Goal: Task Accomplishment & Management: Manage account settings

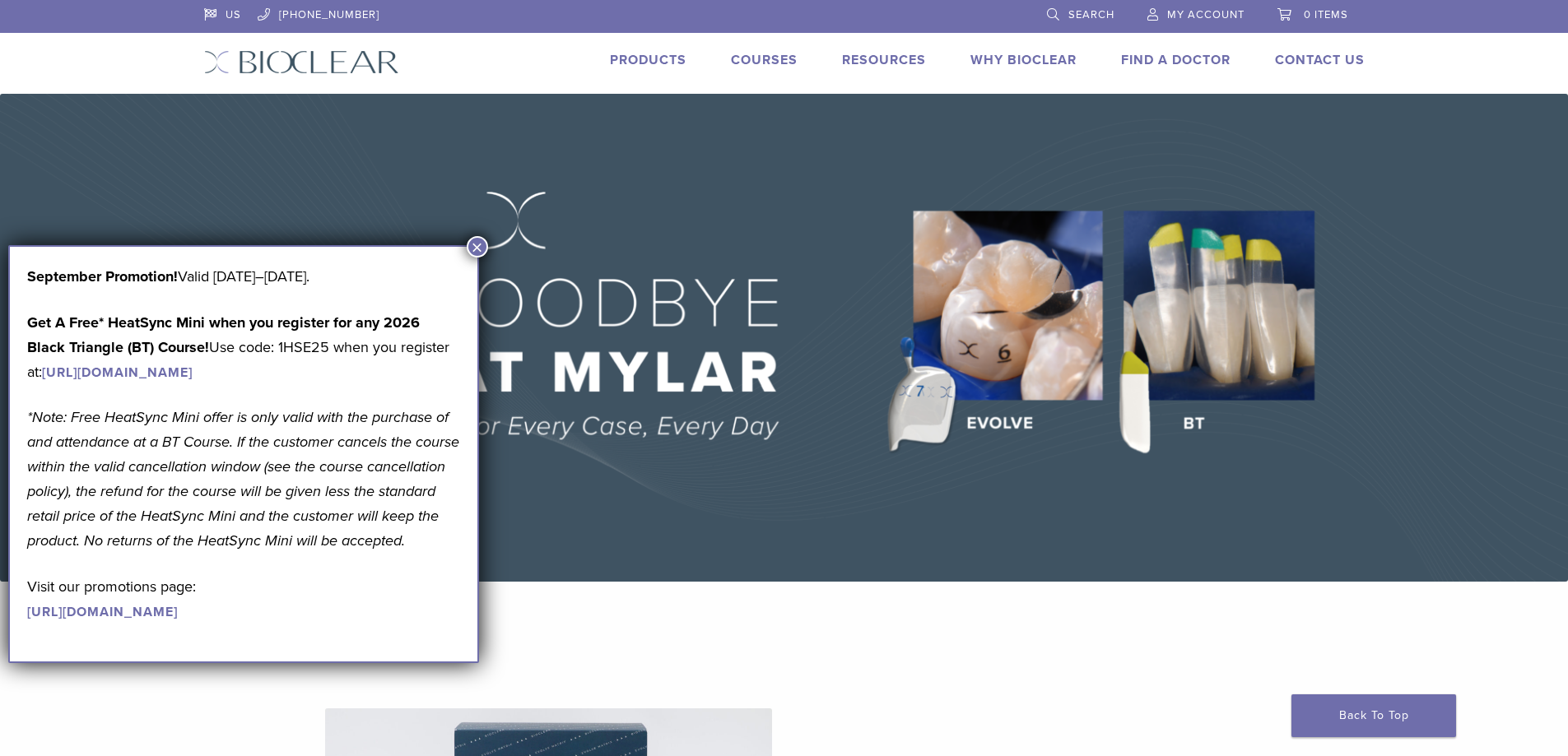
click at [475, 245] on button "×" at bounding box center [477, 247] width 21 height 21
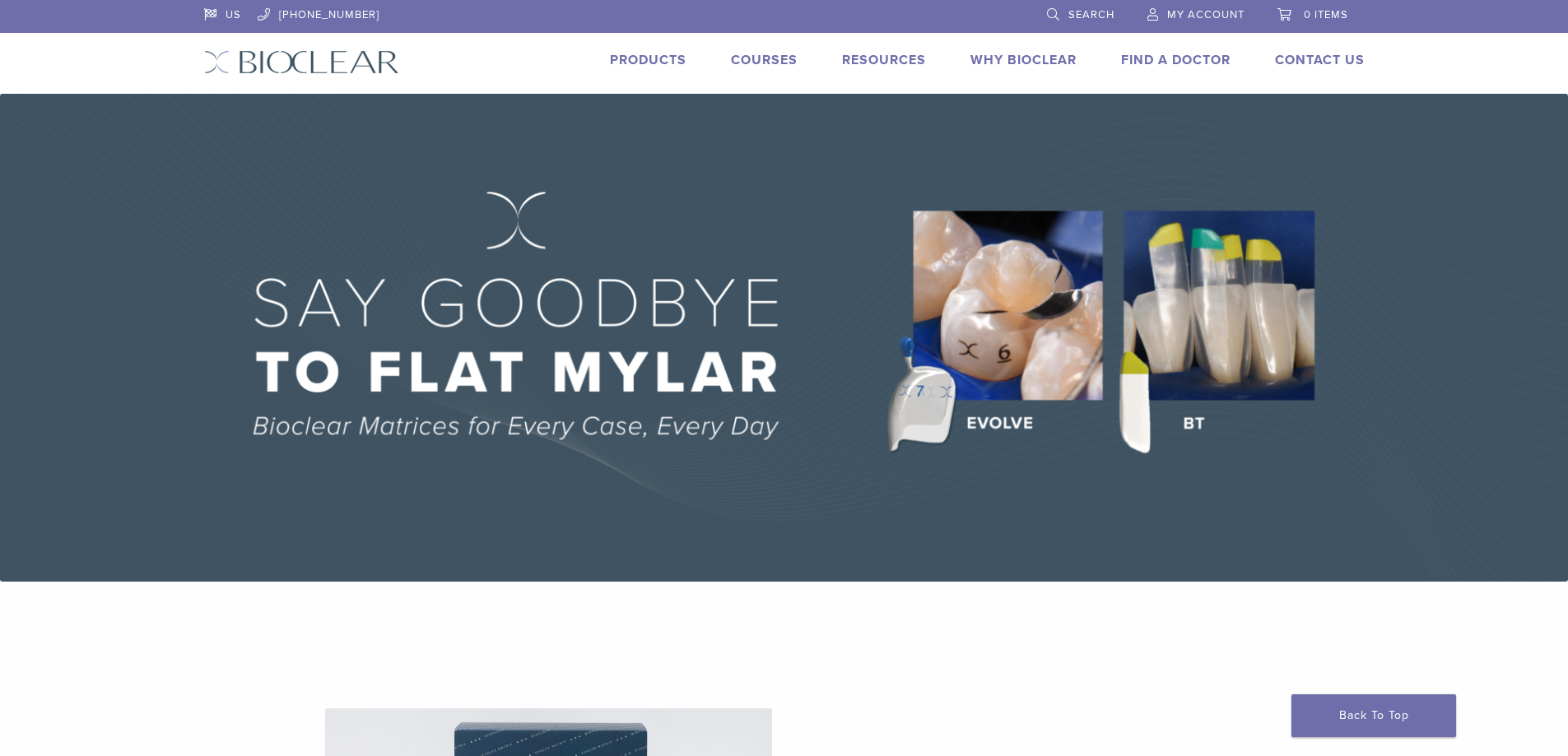
click at [1244, 8] on span "My Account" at bounding box center [1205, 15] width 77 height 14
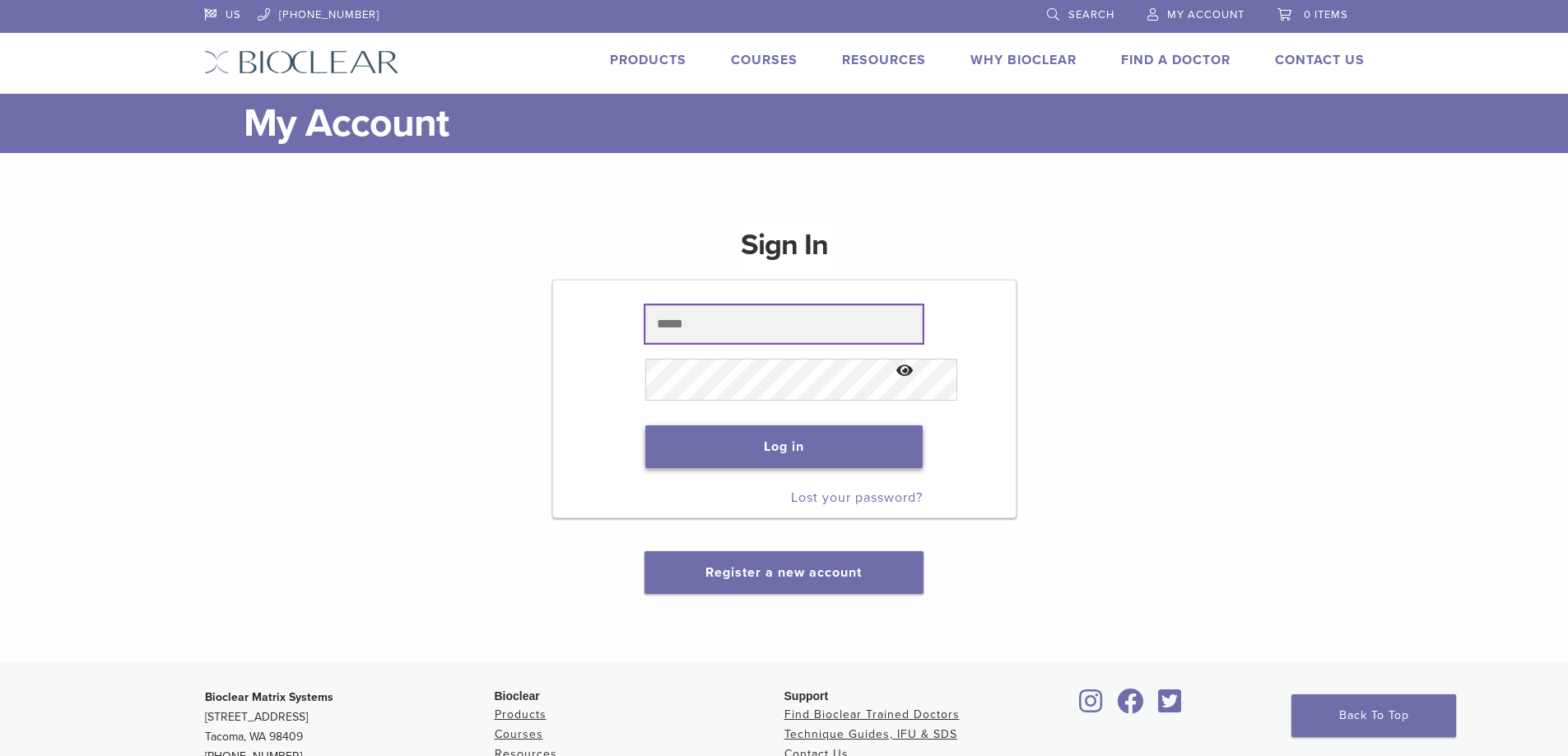
type input "**********"
click at [798, 469] on button "Log in" at bounding box center [783, 447] width 277 height 42
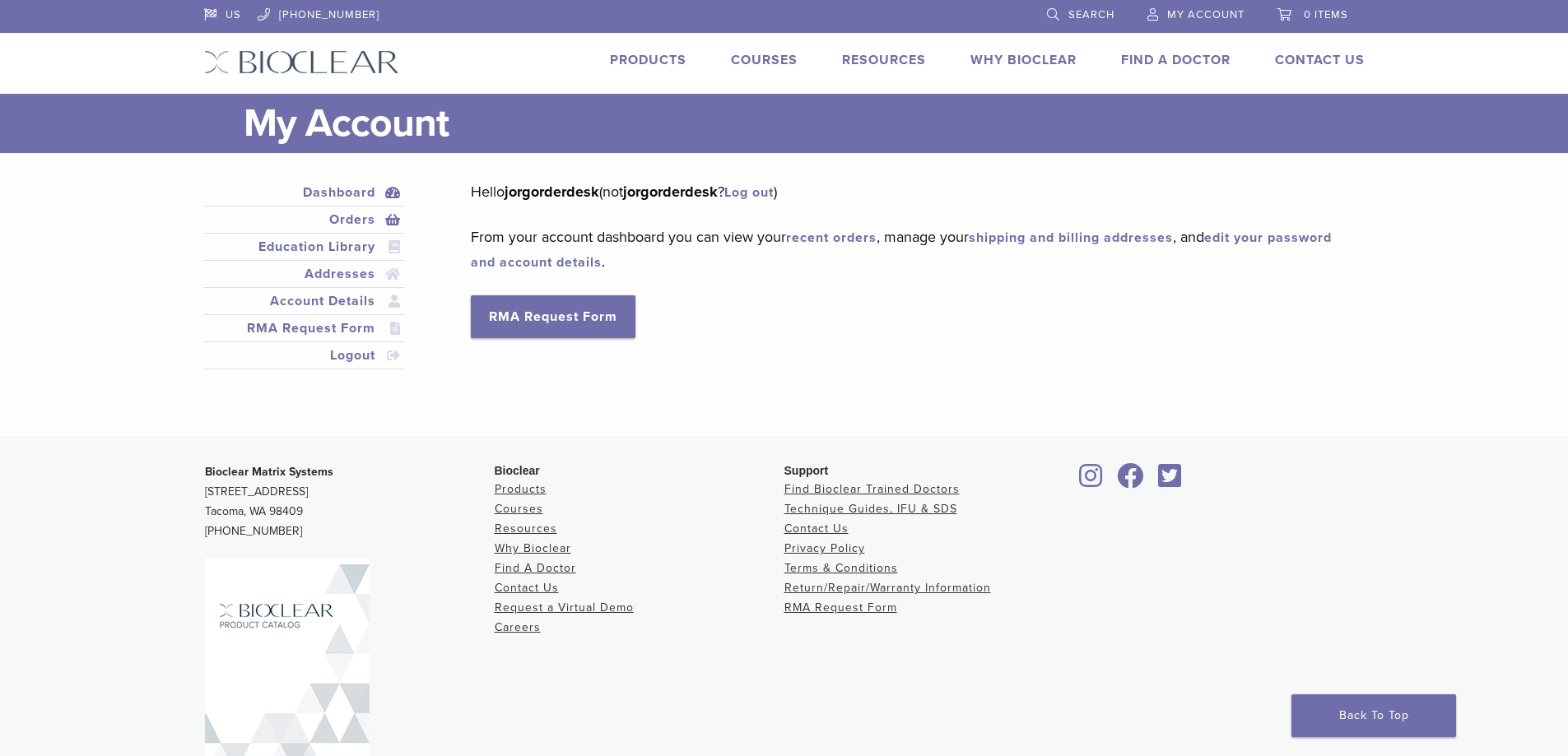
click at [292, 230] on link "Orders" at bounding box center [304, 220] width 194 height 19
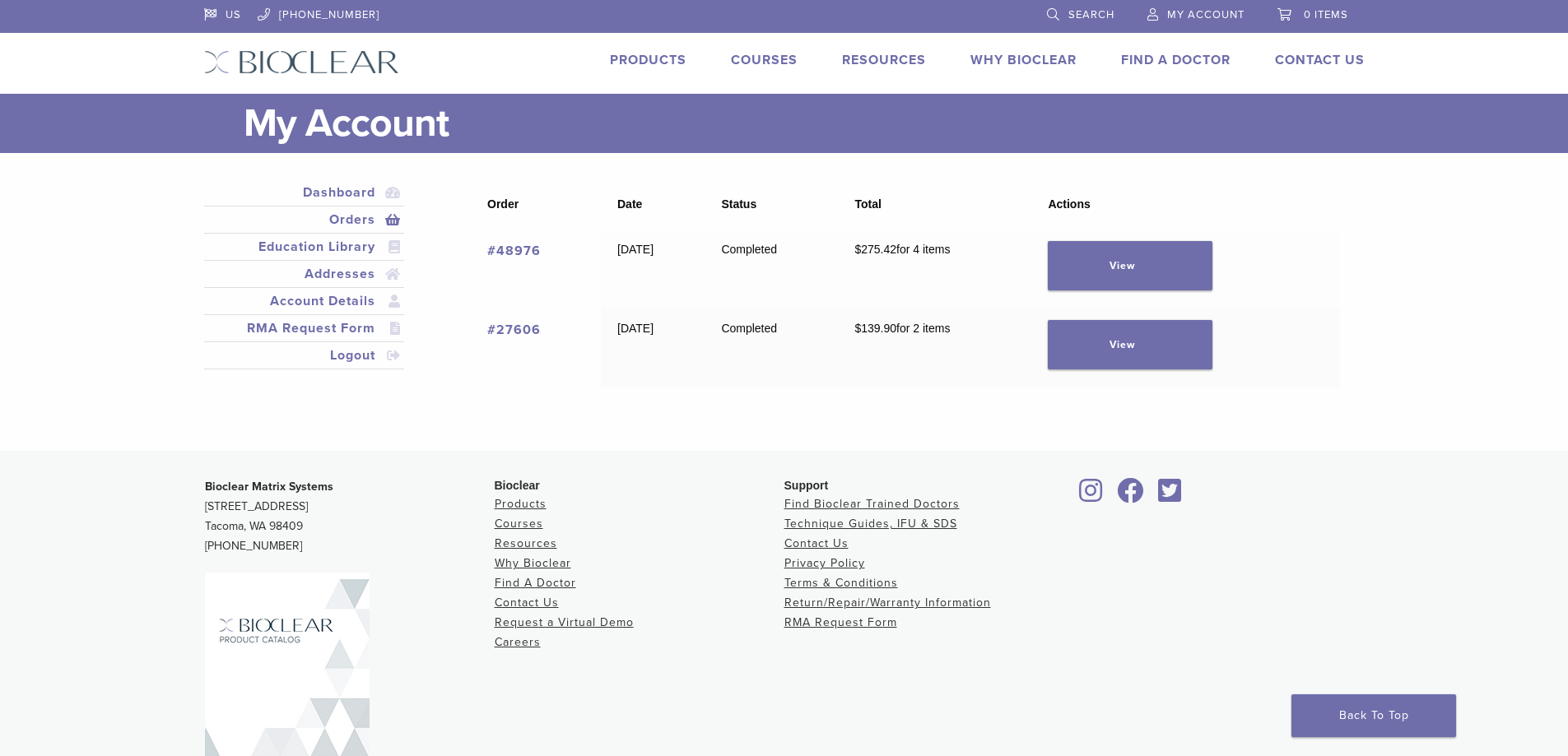
click at [488, 259] on link "#48976" at bounding box center [514, 250] width 53 height 16
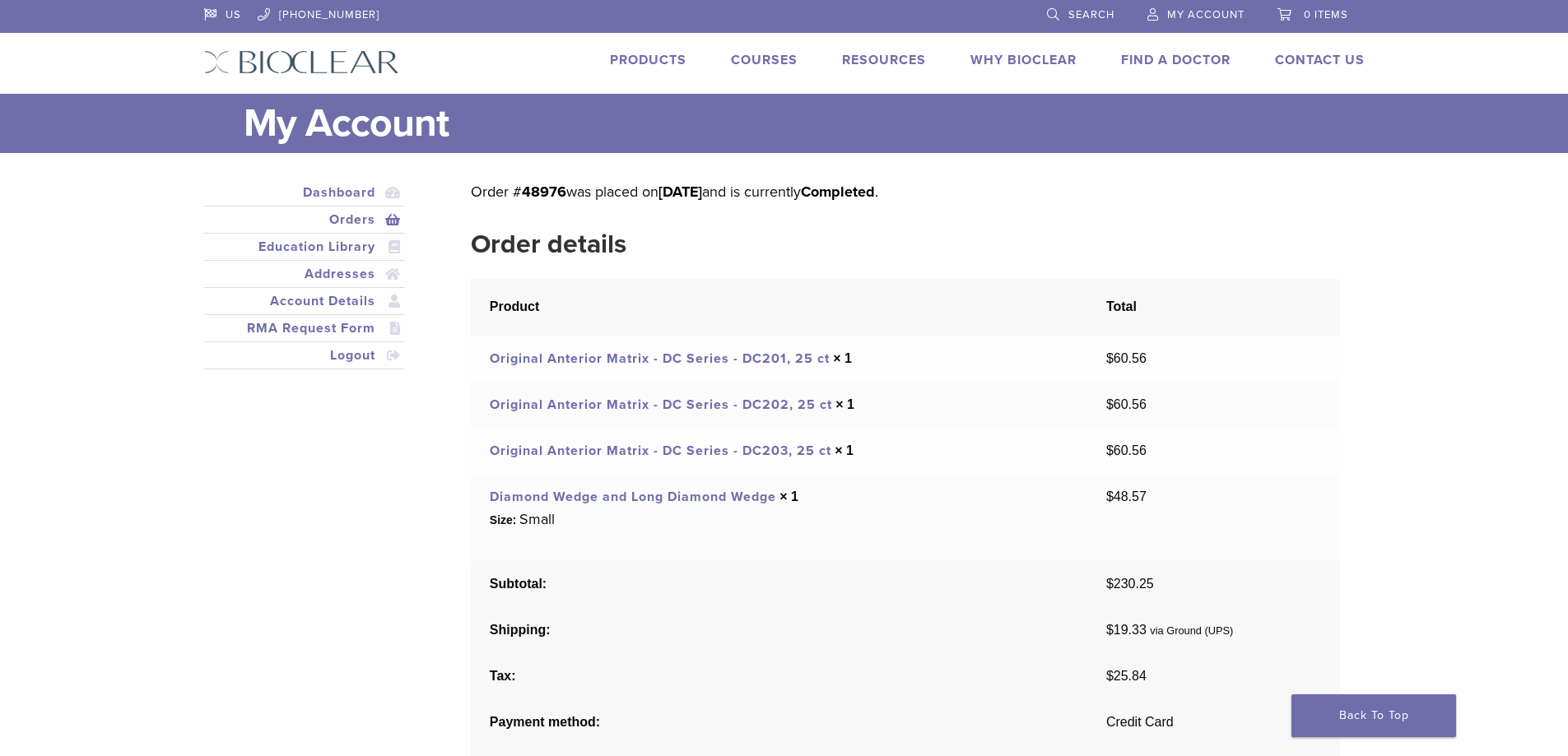
click at [934, 264] on h2 "Order details" at bounding box center [904, 244] width 868 height 40
click at [288, 203] on link "Dashboard" at bounding box center [304, 192] width 194 height 19
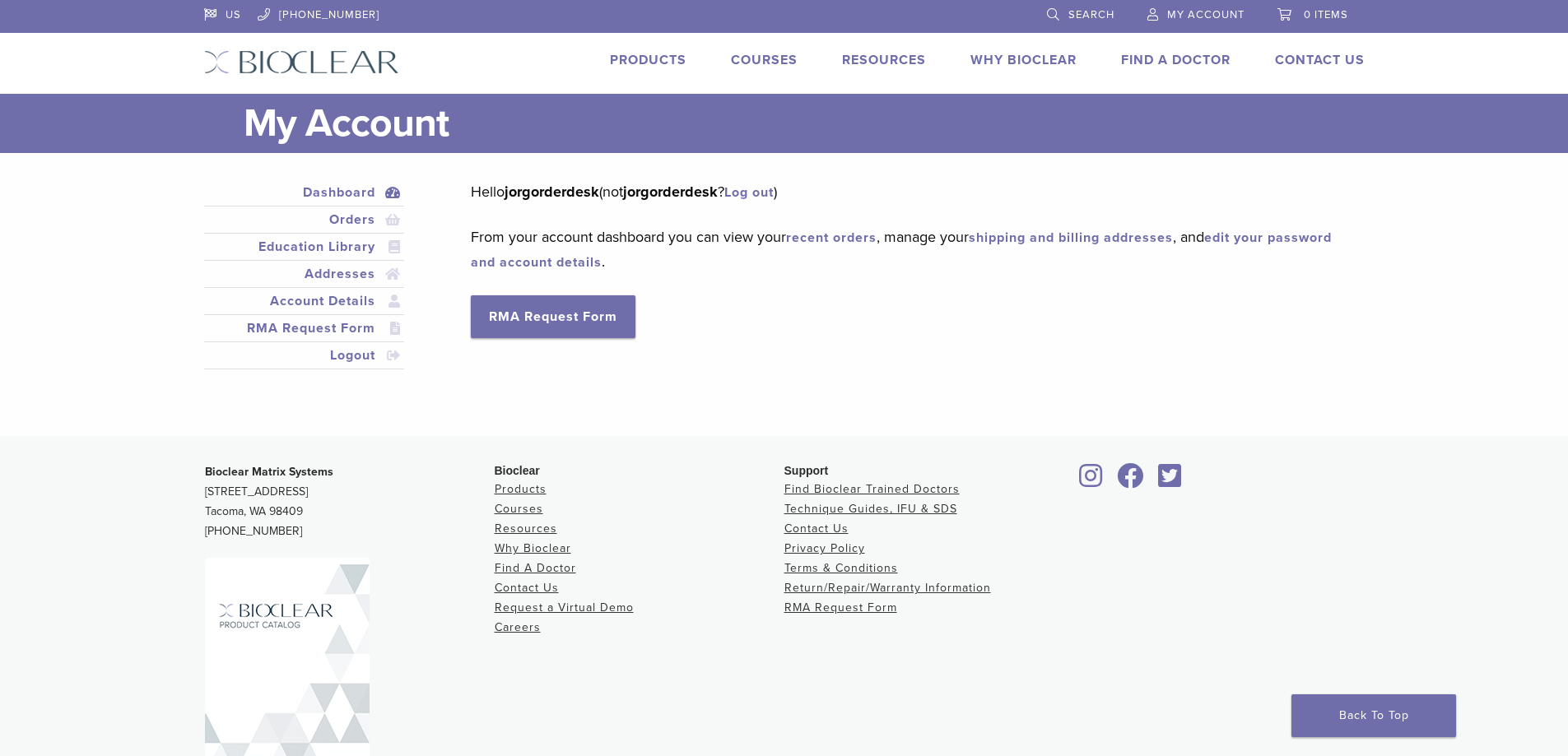
click at [827, 246] on link "recent orders" at bounding box center [831, 237] width 91 height 16
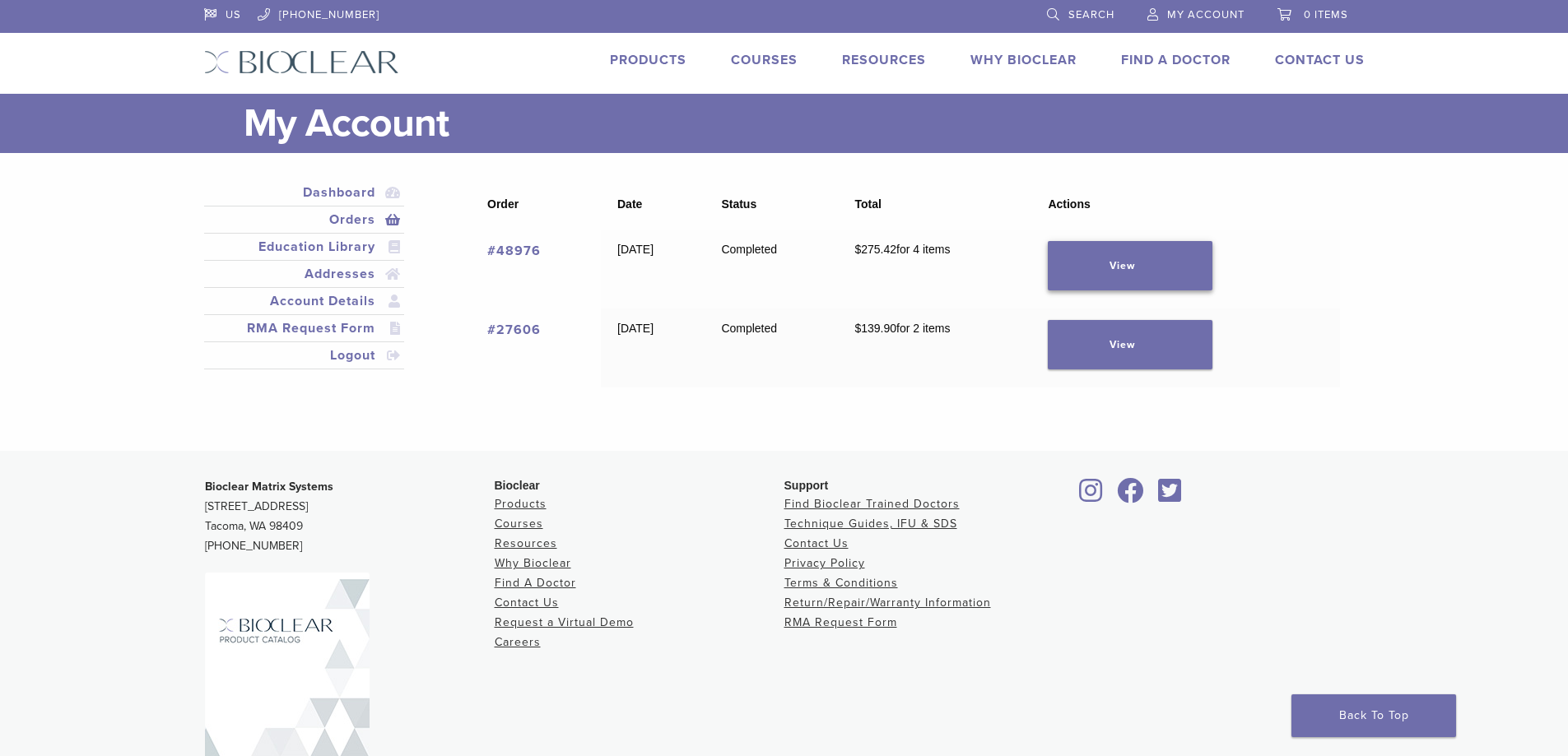
click at [1212, 288] on link "View" at bounding box center [1130, 266] width 164 height 49
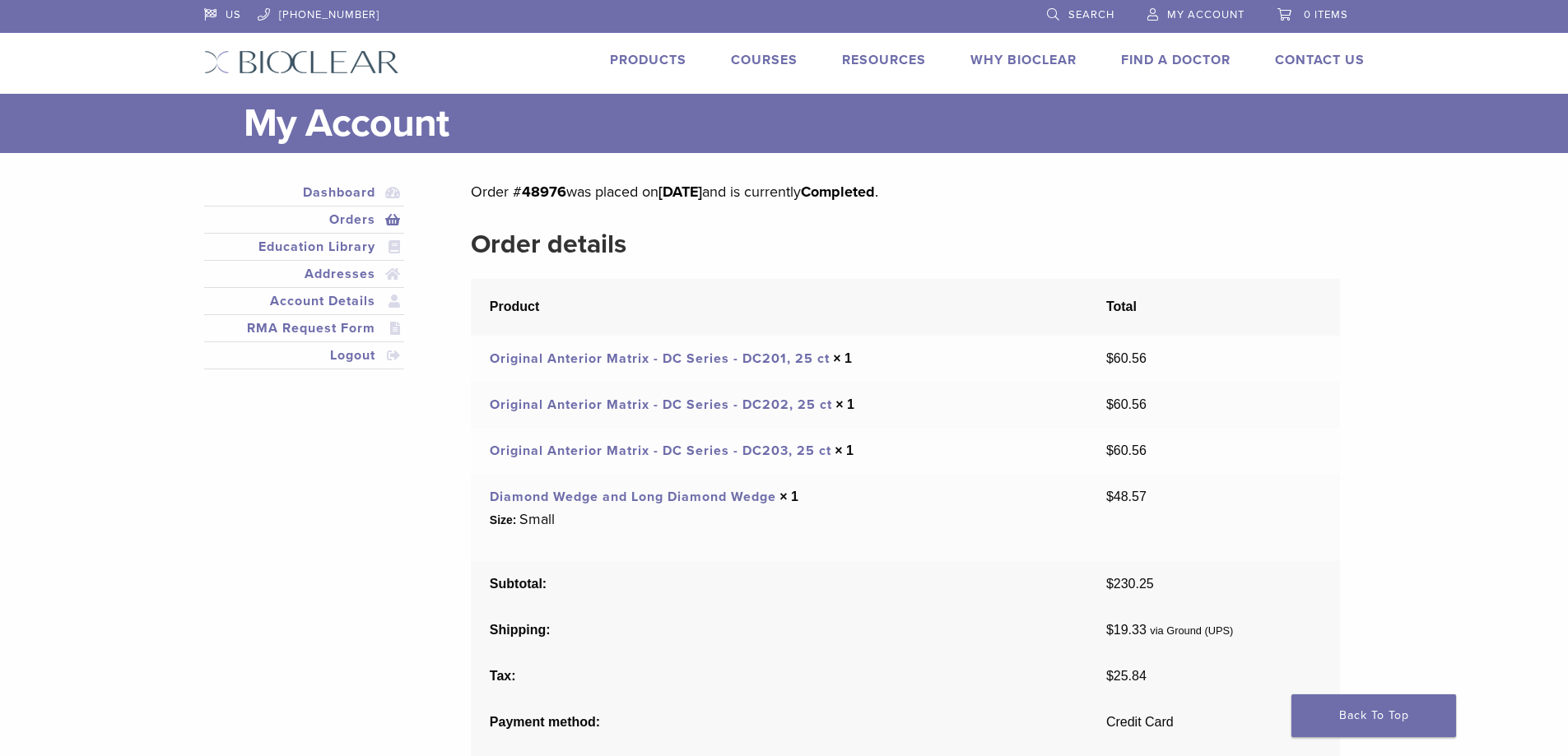
click at [1243, 11] on span "My Account" at bounding box center [1205, 15] width 77 height 14
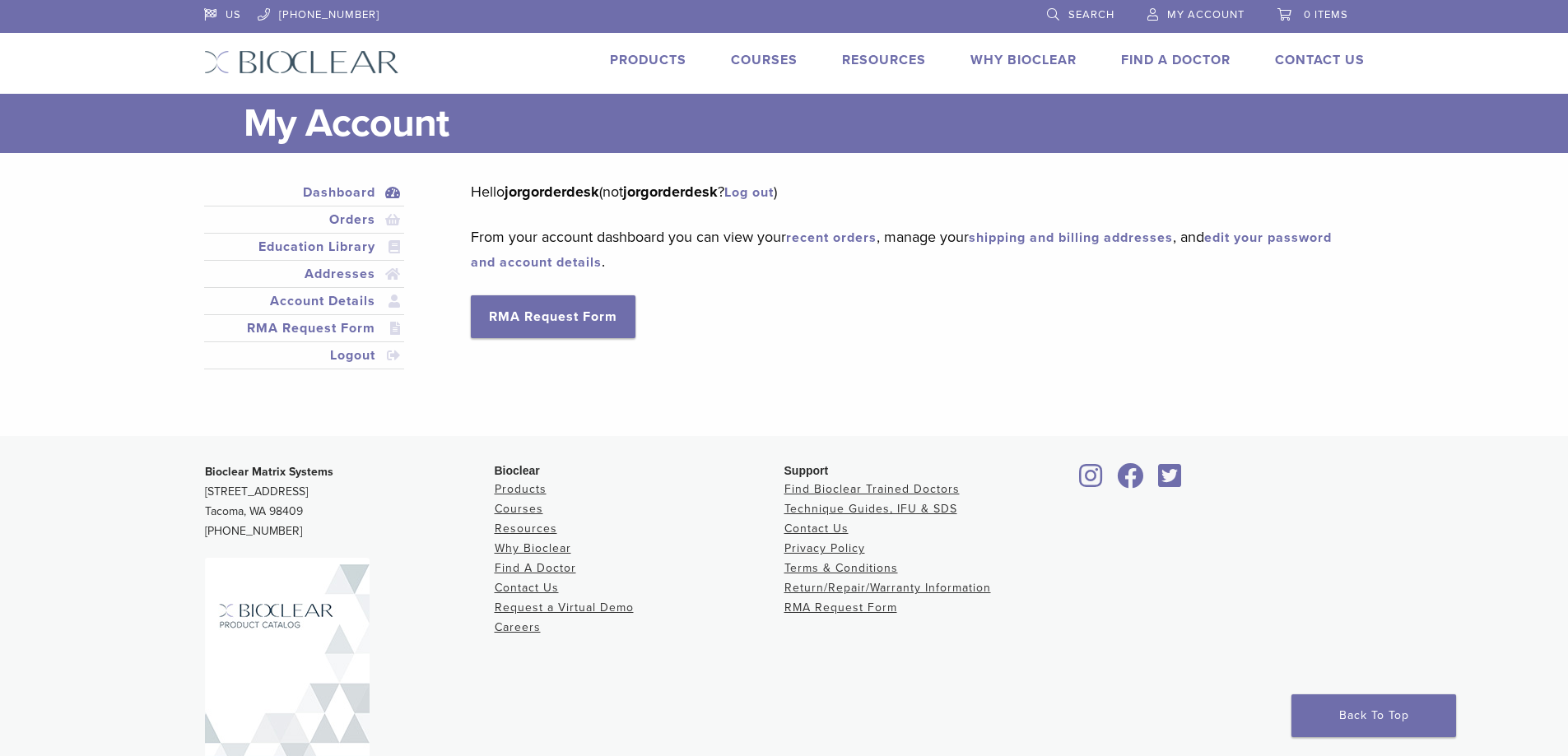
click at [748, 201] on link "Log out" at bounding box center [749, 192] width 49 height 16
